Goal: Find contact information: Find contact information

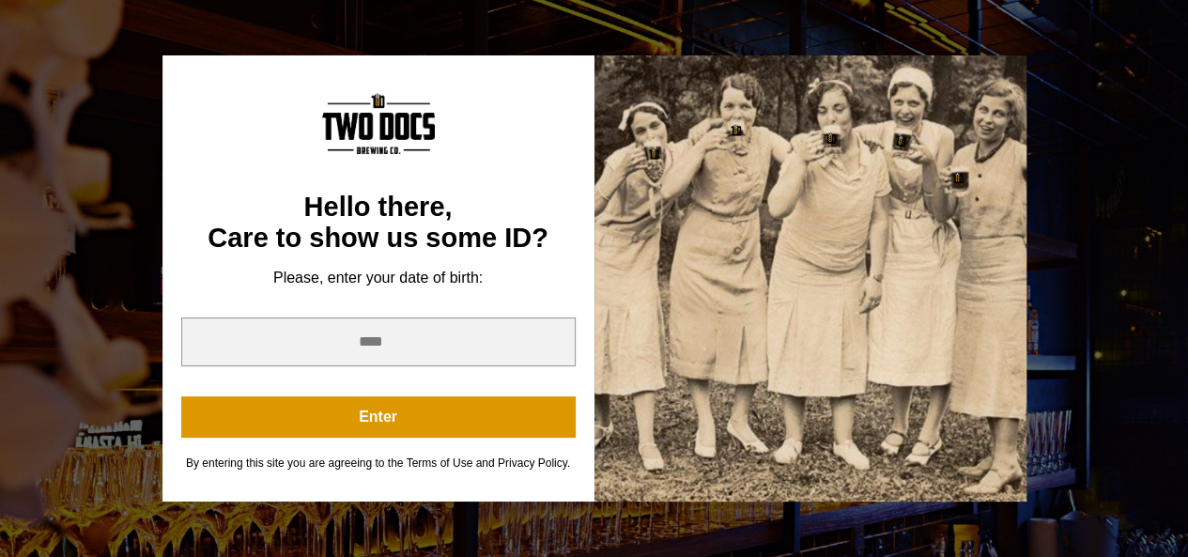
scroll to position [658, 0]
click at [746, 470] on div at bounding box center [811, 277] width 432 height 445
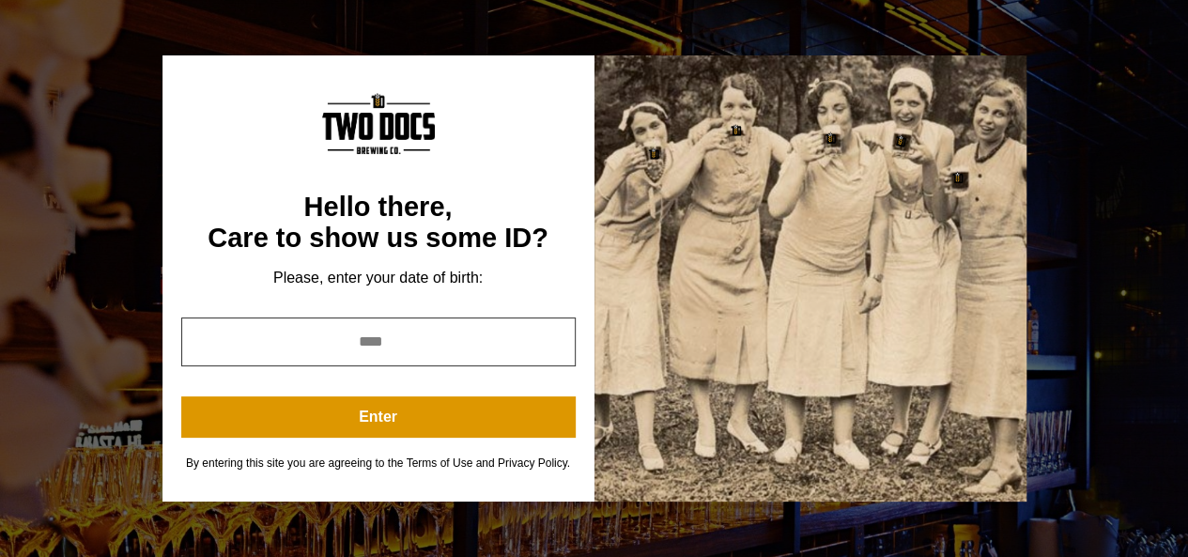
click at [385, 348] on input "year" at bounding box center [378, 342] width 395 height 49
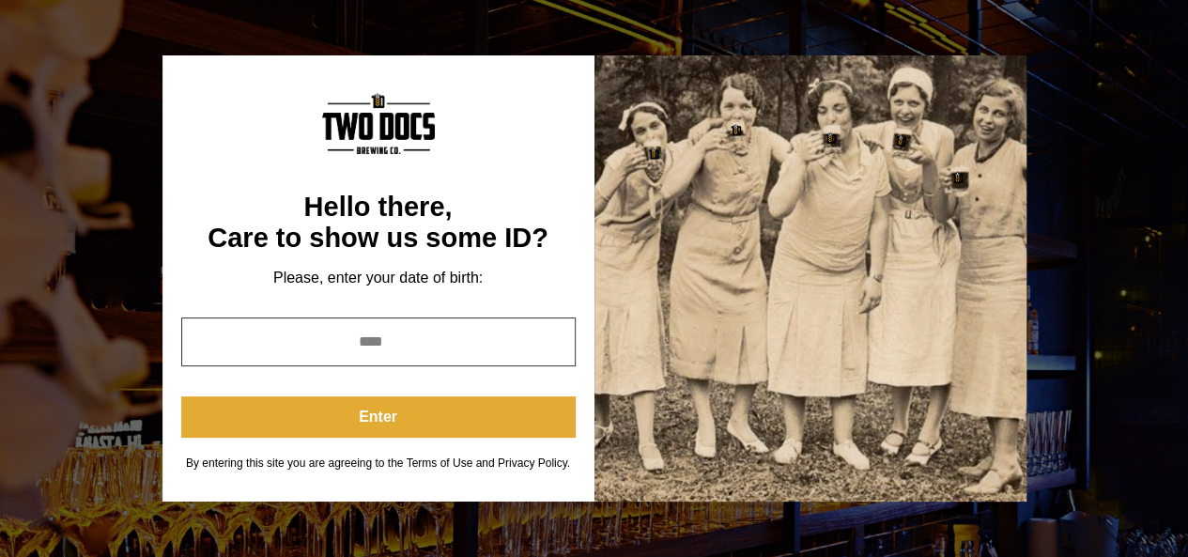
type input "****"
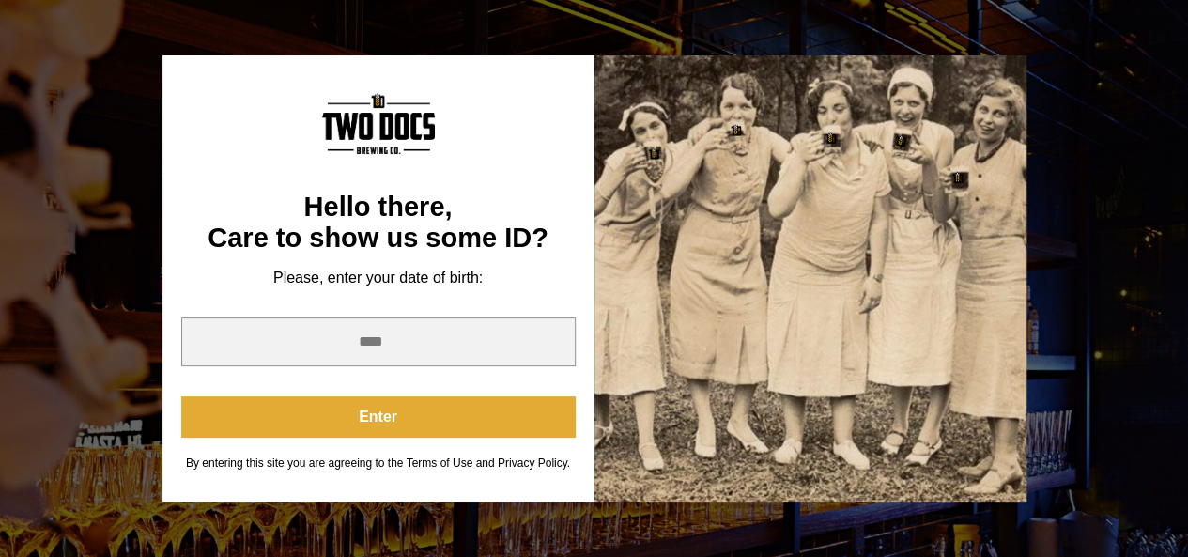
click at [387, 426] on button "Enter" at bounding box center [378, 416] width 395 height 41
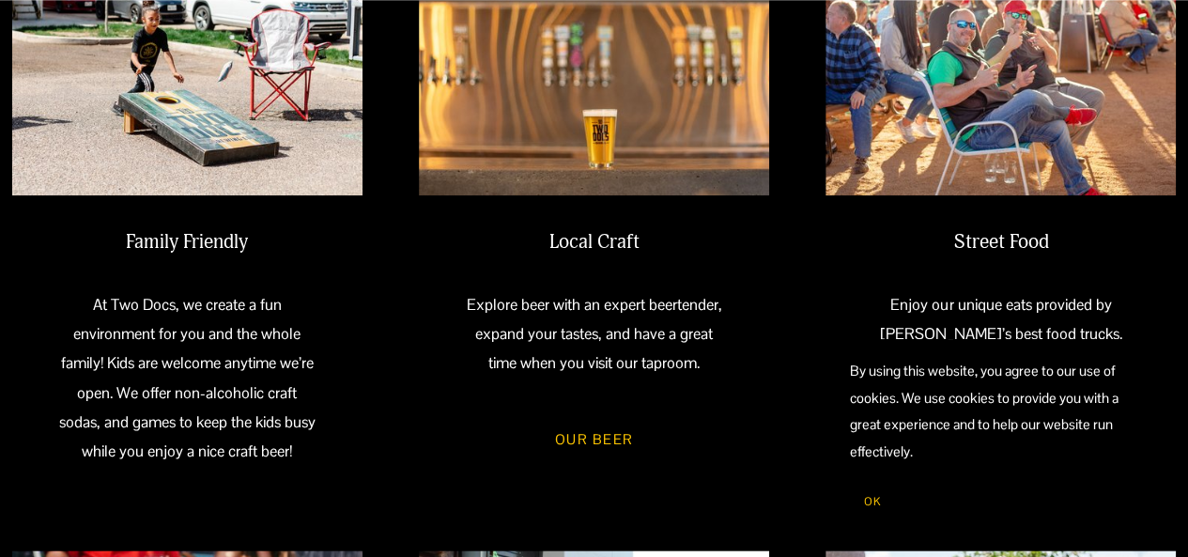
scroll to position [845, 0]
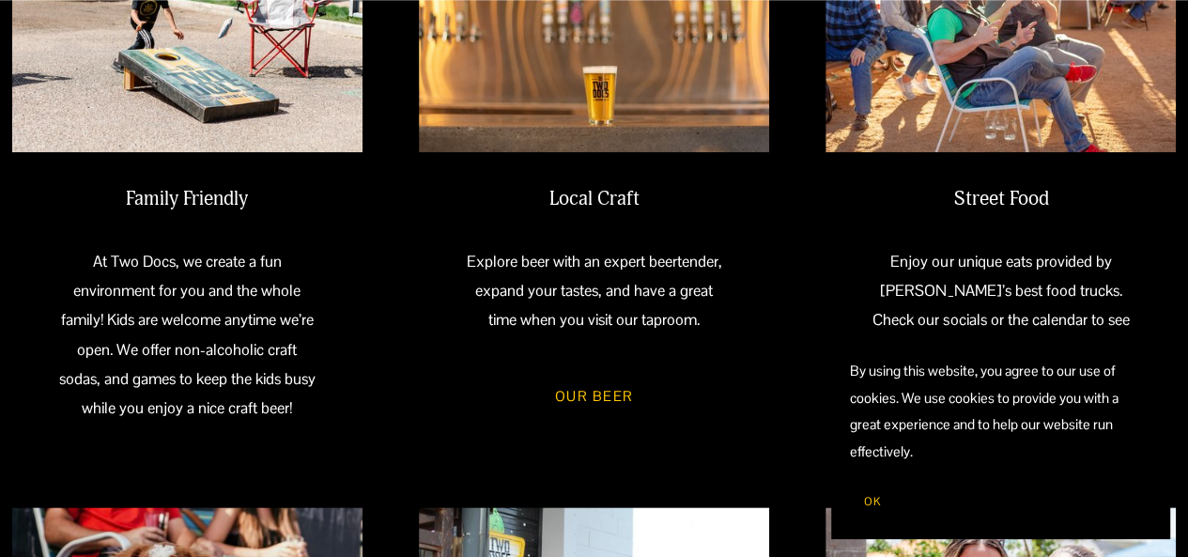
click at [884, 510] on button "OK" at bounding box center [872, 502] width 45 height 36
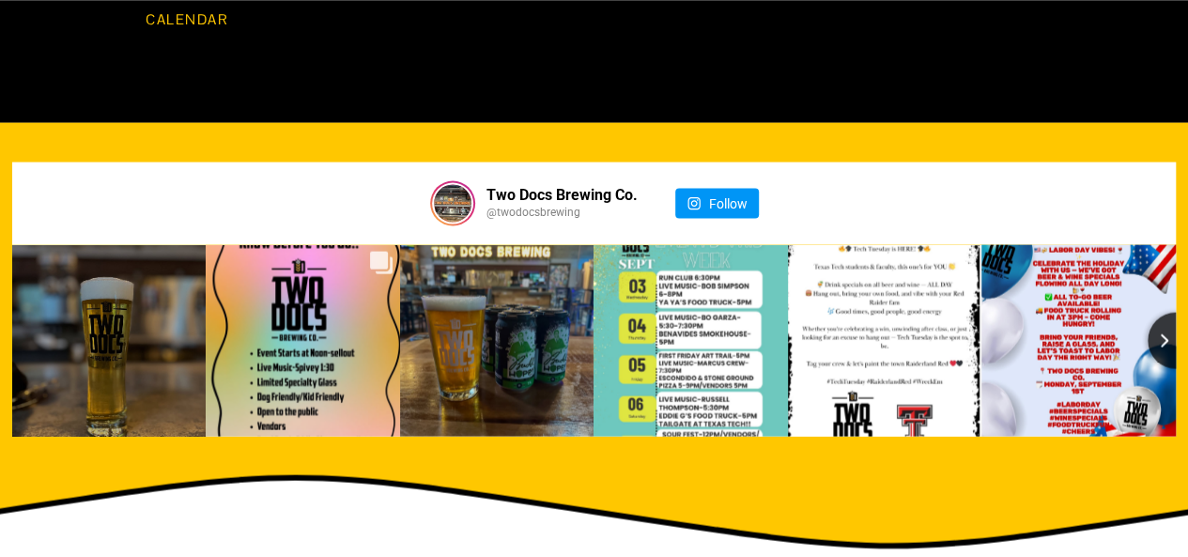
scroll to position [2702, 0]
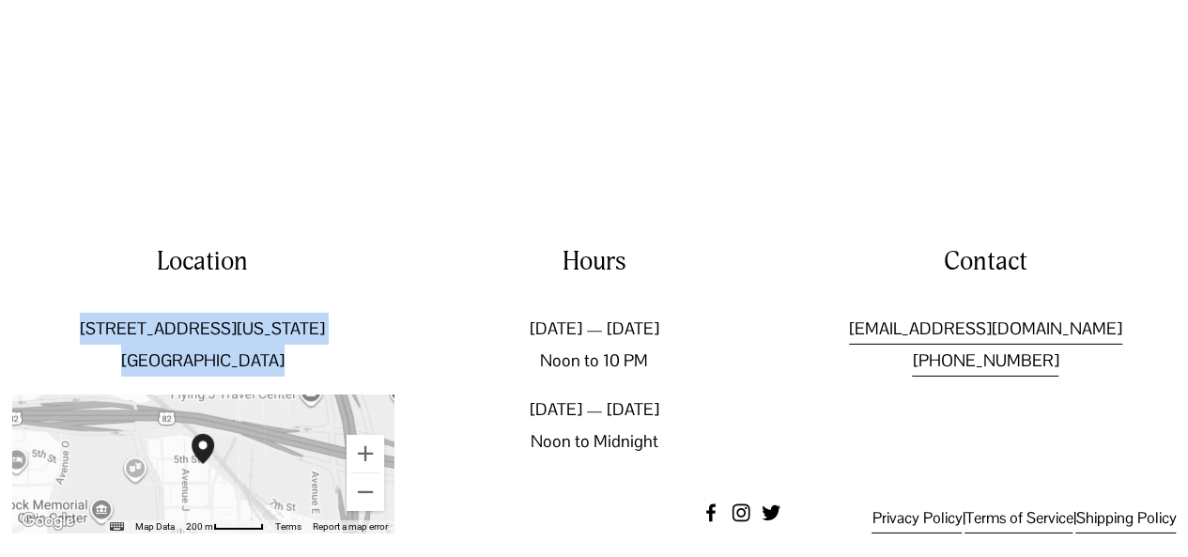
drag, startPoint x: 150, startPoint y: 307, endPoint x: 281, endPoint y: 338, distance: 134.2
click at [281, 338] on p "[STREET_ADDRESS][US_STATE]" at bounding box center [202, 345] width 381 height 64
copy p "[STREET_ADDRESS][US_STATE]"
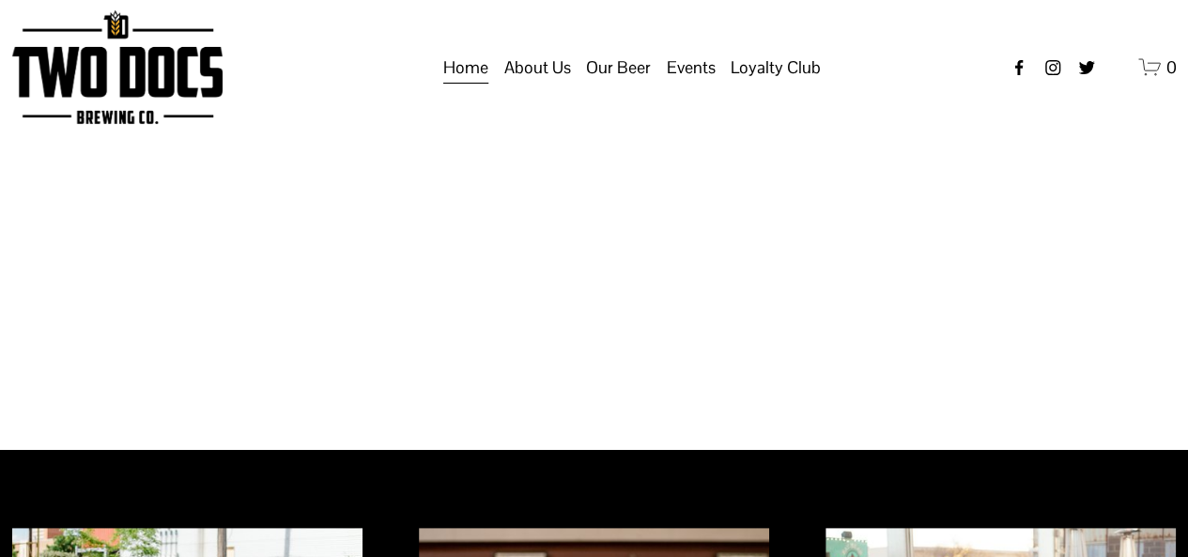
scroll to position [558, 0]
